Goal: Find specific page/section: Find specific page/section

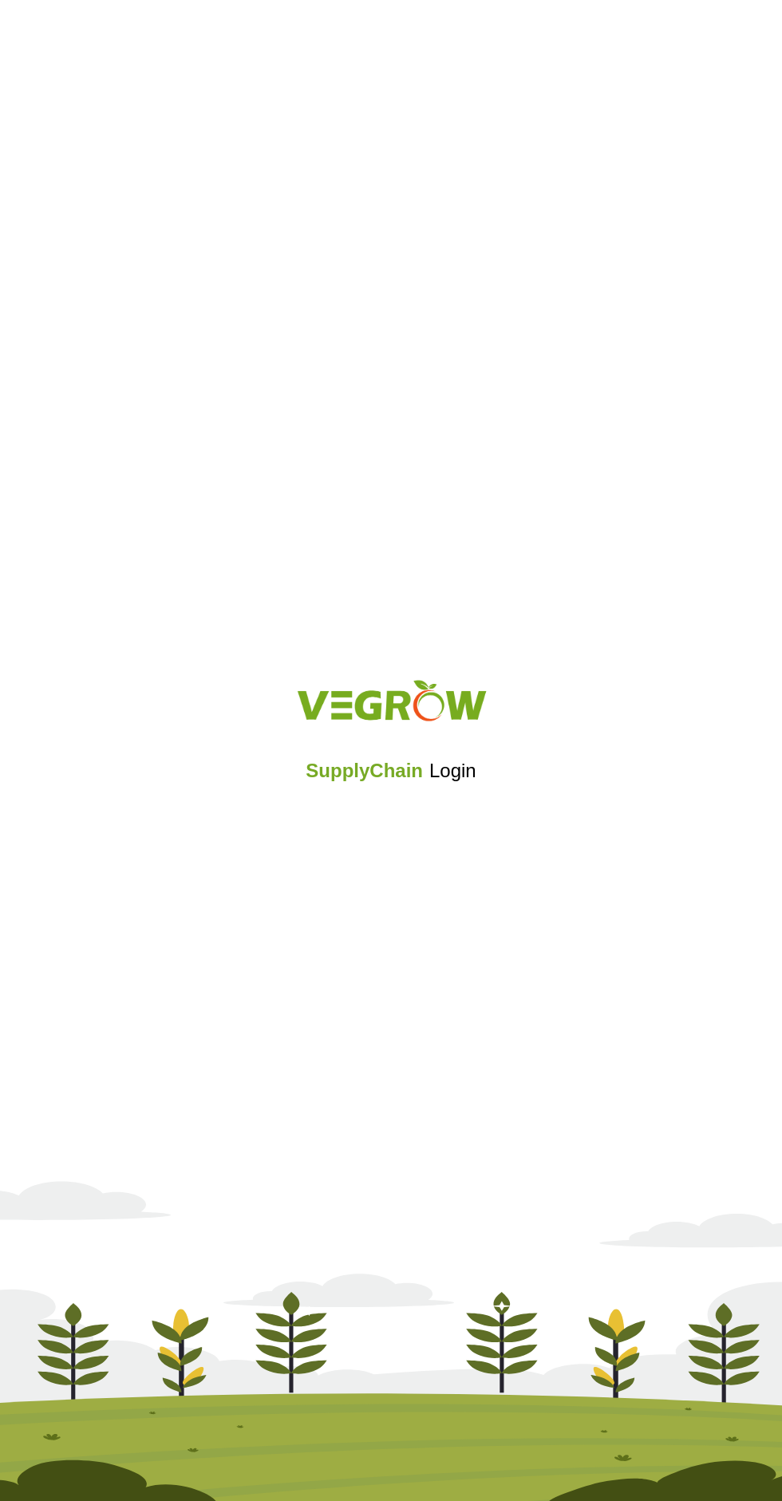
click at [465, 819] on iframe at bounding box center [391, 813] width 165 height 35
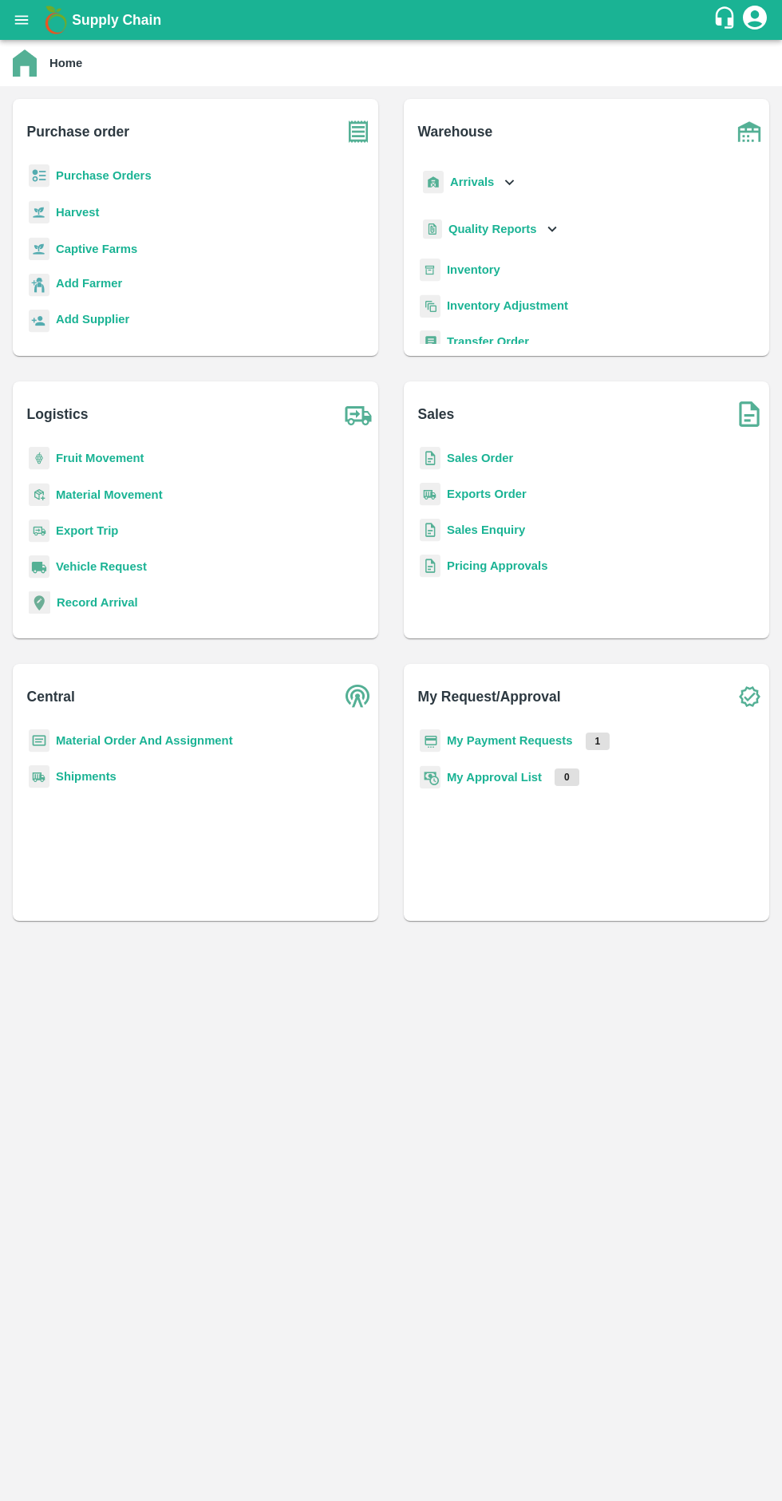
click at [544, 740] on b "My Payment Requests" at bounding box center [510, 740] width 126 height 13
